Goal: Navigation & Orientation: Find specific page/section

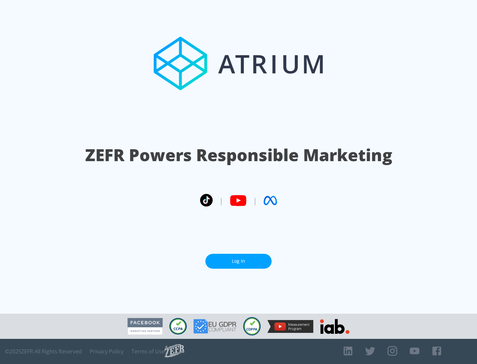
click at [238, 261] on link "Log In" at bounding box center [238, 261] width 66 height 15
